Goal: Task Accomplishment & Management: Use online tool/utility

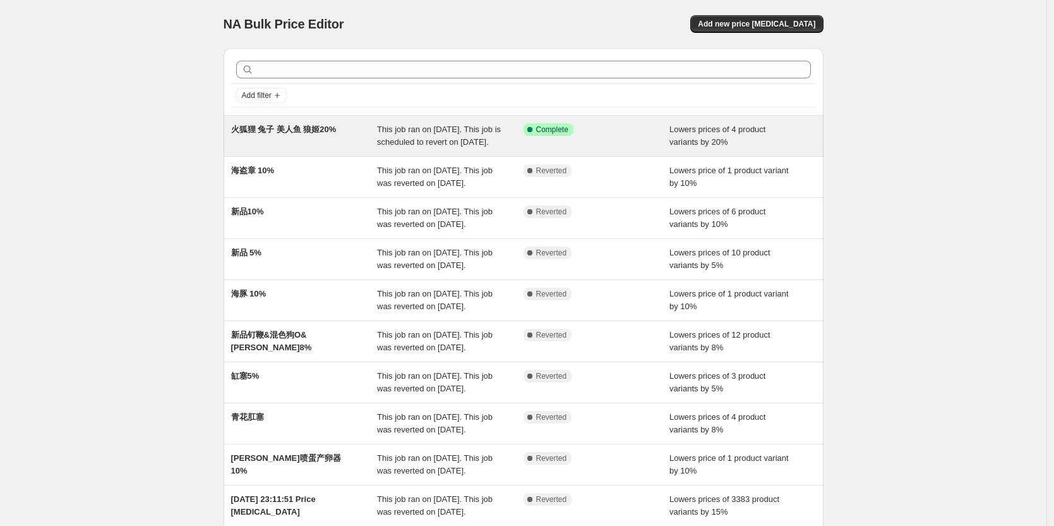
click at [346, 131] on div "火狐狸 兔子 美人鱼 狼姬20%" at bounding box center [304, 135] width 147 height 25
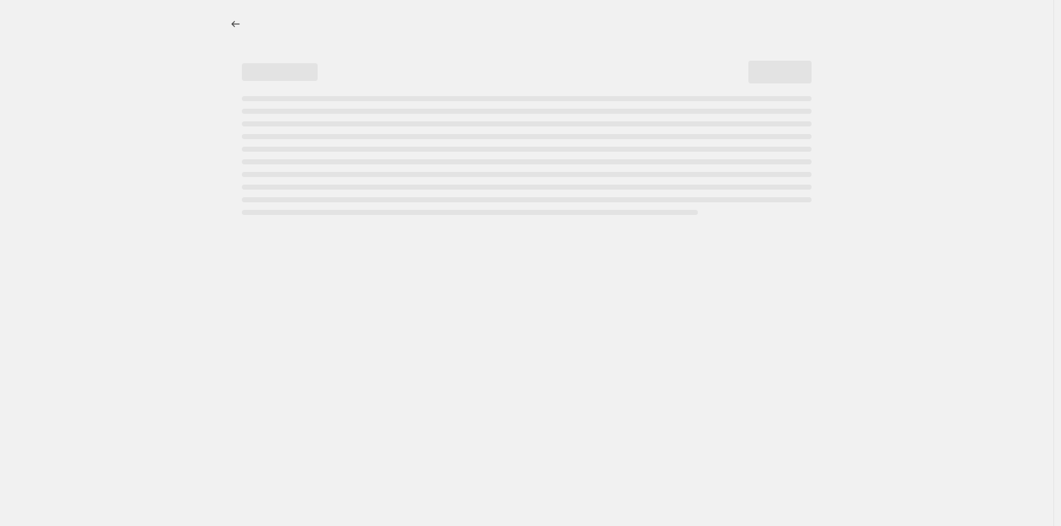
select select "percentage"
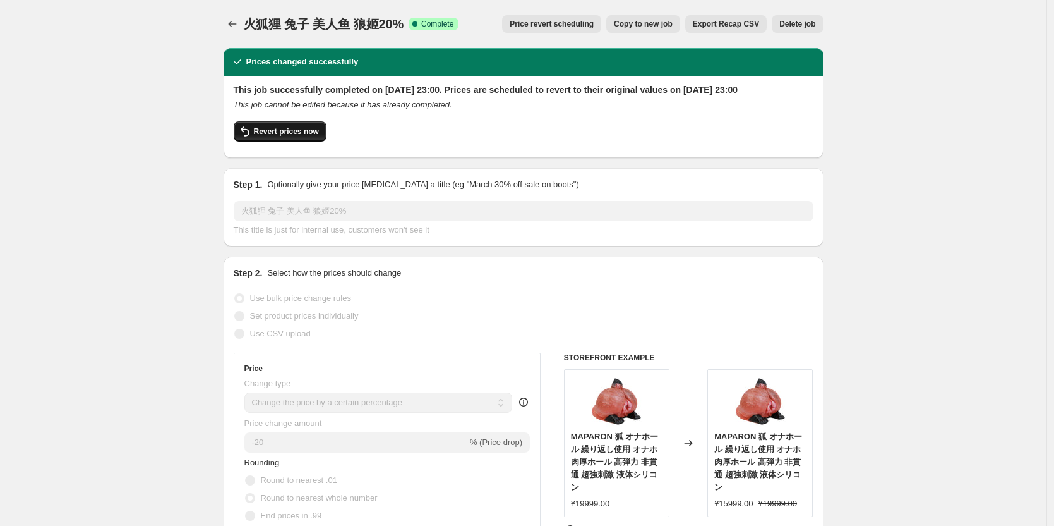
click at [291, 142] on button "Revert prices now" at bounding box center [280, 131] width 93 height 20
checkbox input "false"
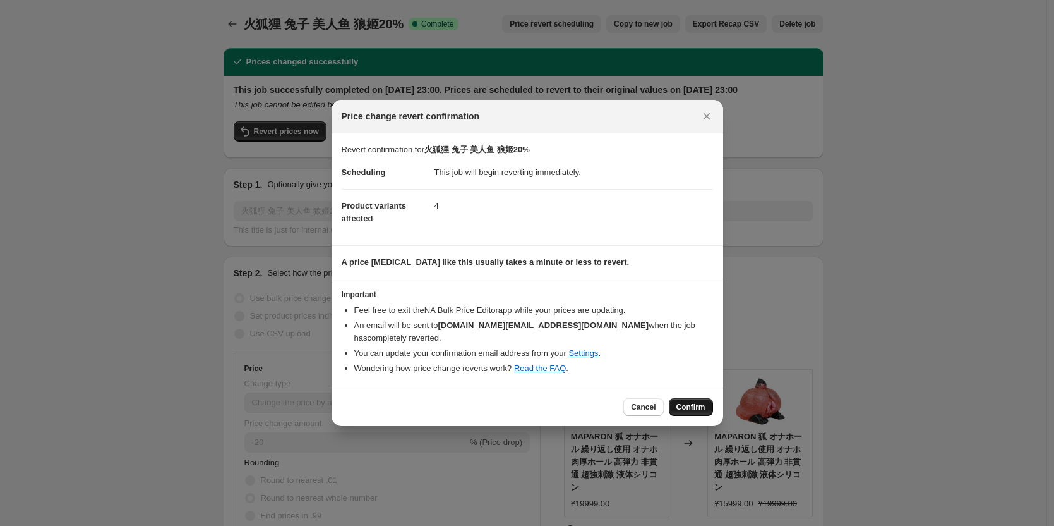
click at [691, 402] on span "Confirm" at bounding box center [691, 407] width 29 height 10
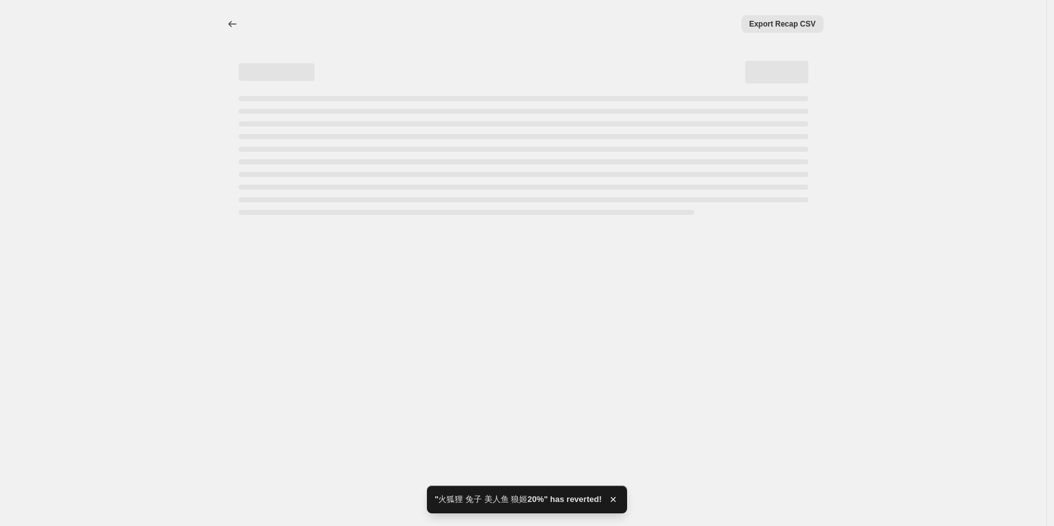
select select "percentage"
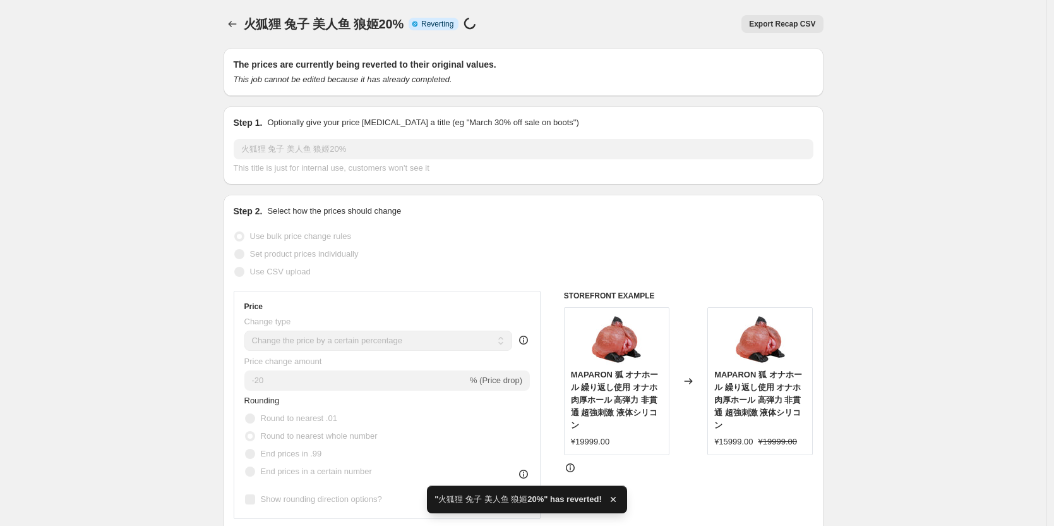
checkbox input "true"
